Goal: Find specific page/section: Find specific page/section

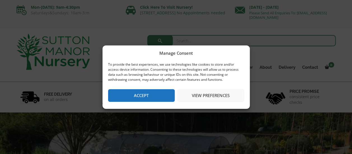
click at [142, 99] on button "Accept" at bounding box center [141, 95] width 67 height 13
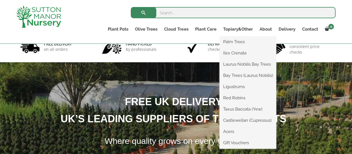
scroll to position [40, 0]
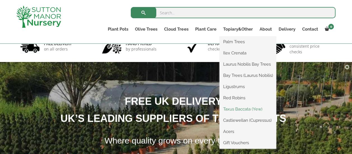
click at [239, 109] on link "Taxus Baccata (Yew)" at bounding box center [247, 109] width 57 height 8
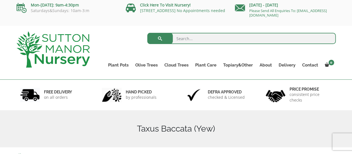
scroll to position [2, 0]
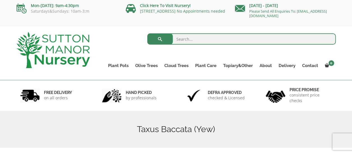
click at [186, 36] on input "search" at bounding box center [241, 38] width 188 height 11
type input "yew balls"
click at [147, 33] on button "submit" at bounding box center [159, 38] width 25 height 11
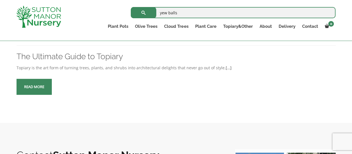
scroll to position [127, 0]
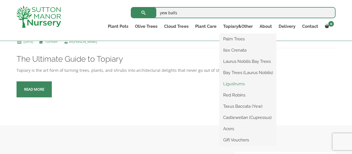
click at [240, 83] on link "Ligustrums" at bounding box center [247, 83] width 57 height 8
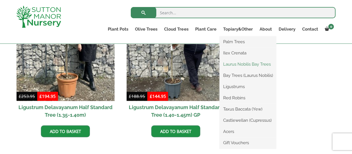
scroll to position [187, 0]
